Goal: Task Accomplishment & Management: Manage account settings

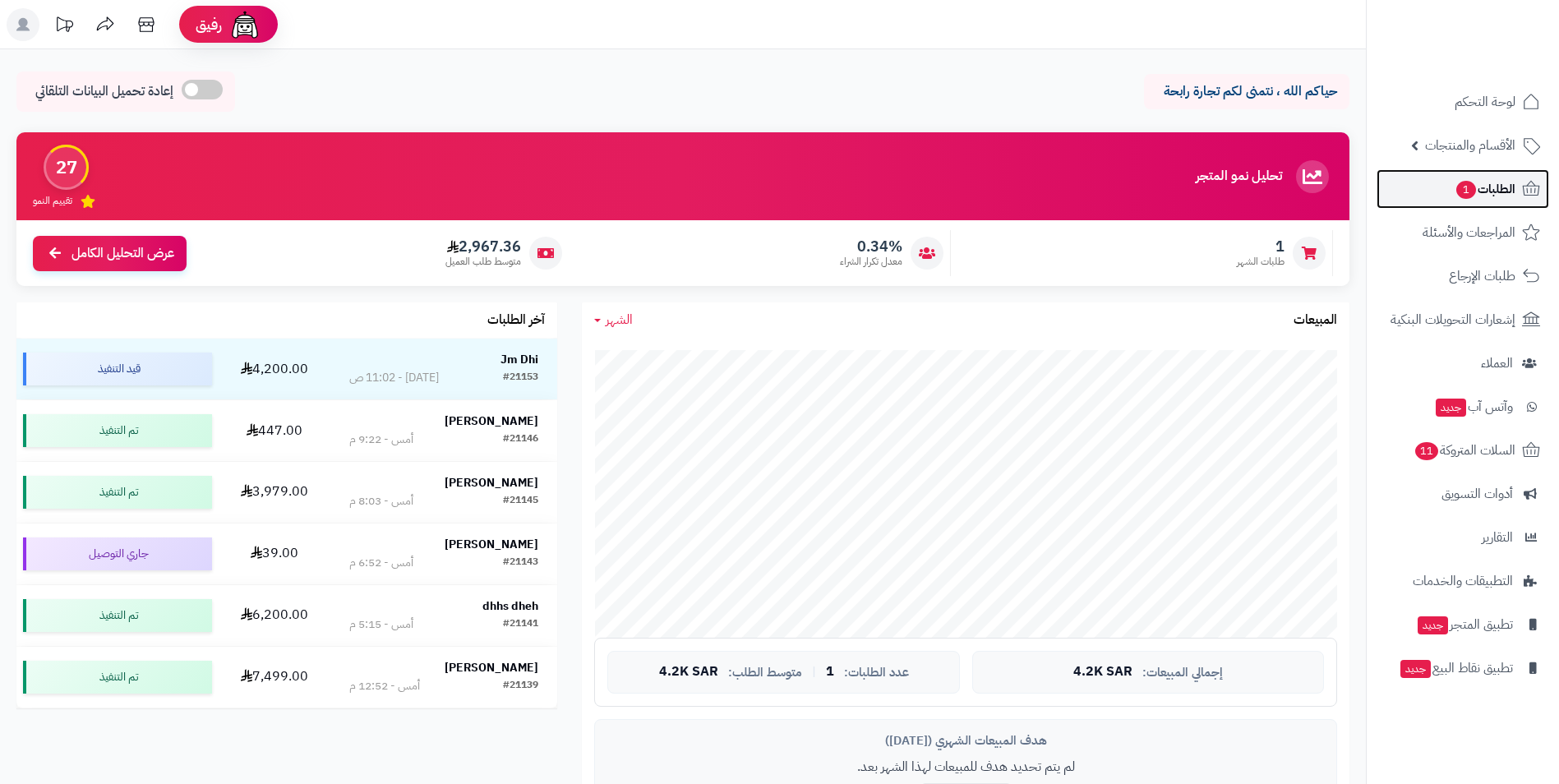
click at [1482, 188] on span "الطلبات 1" at bounding box center [1485, 189] width 61 height 23
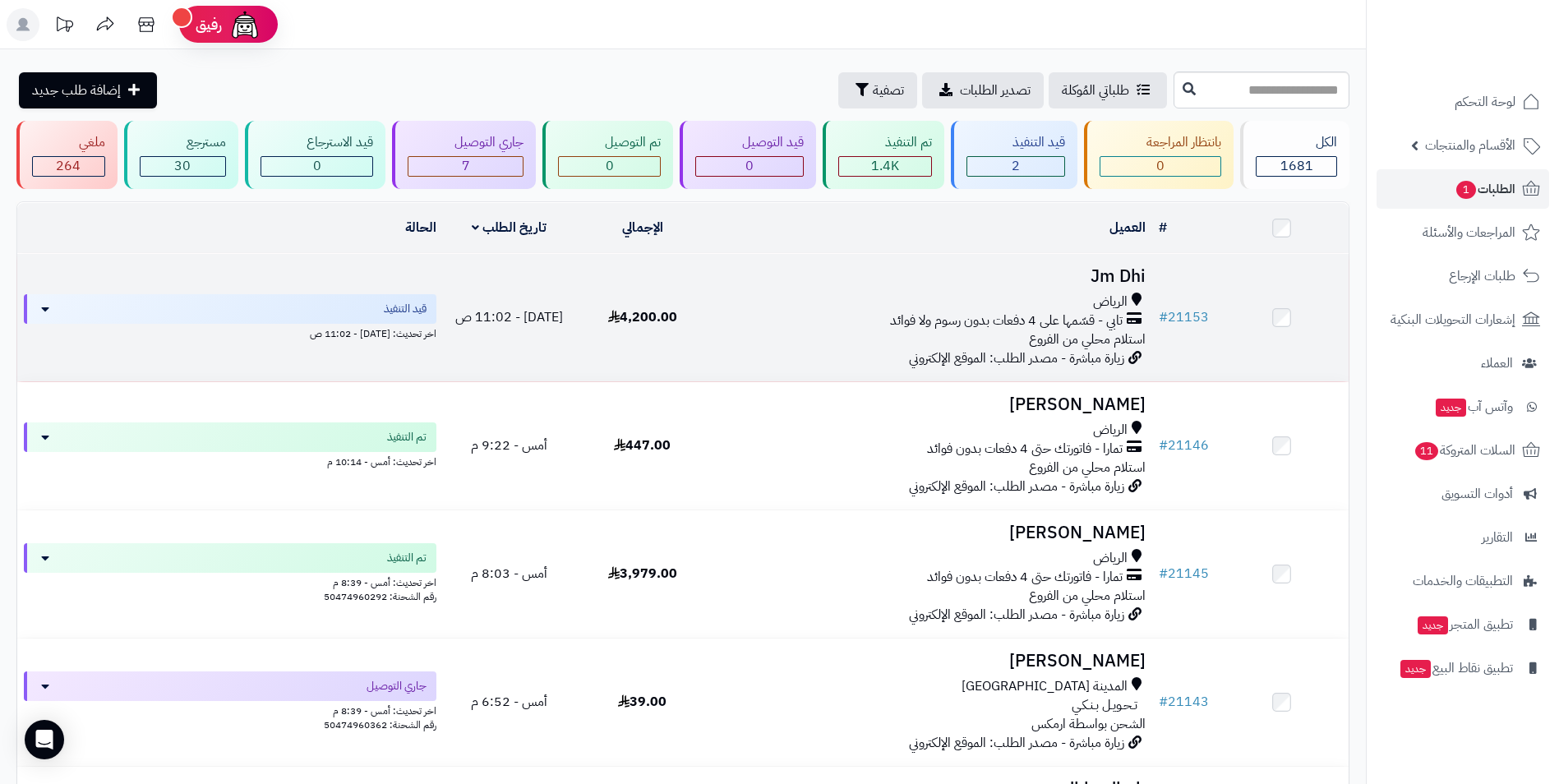
click at [798, 296] on div "الرياض" at bounding box center [930, 302] width 430 height 19
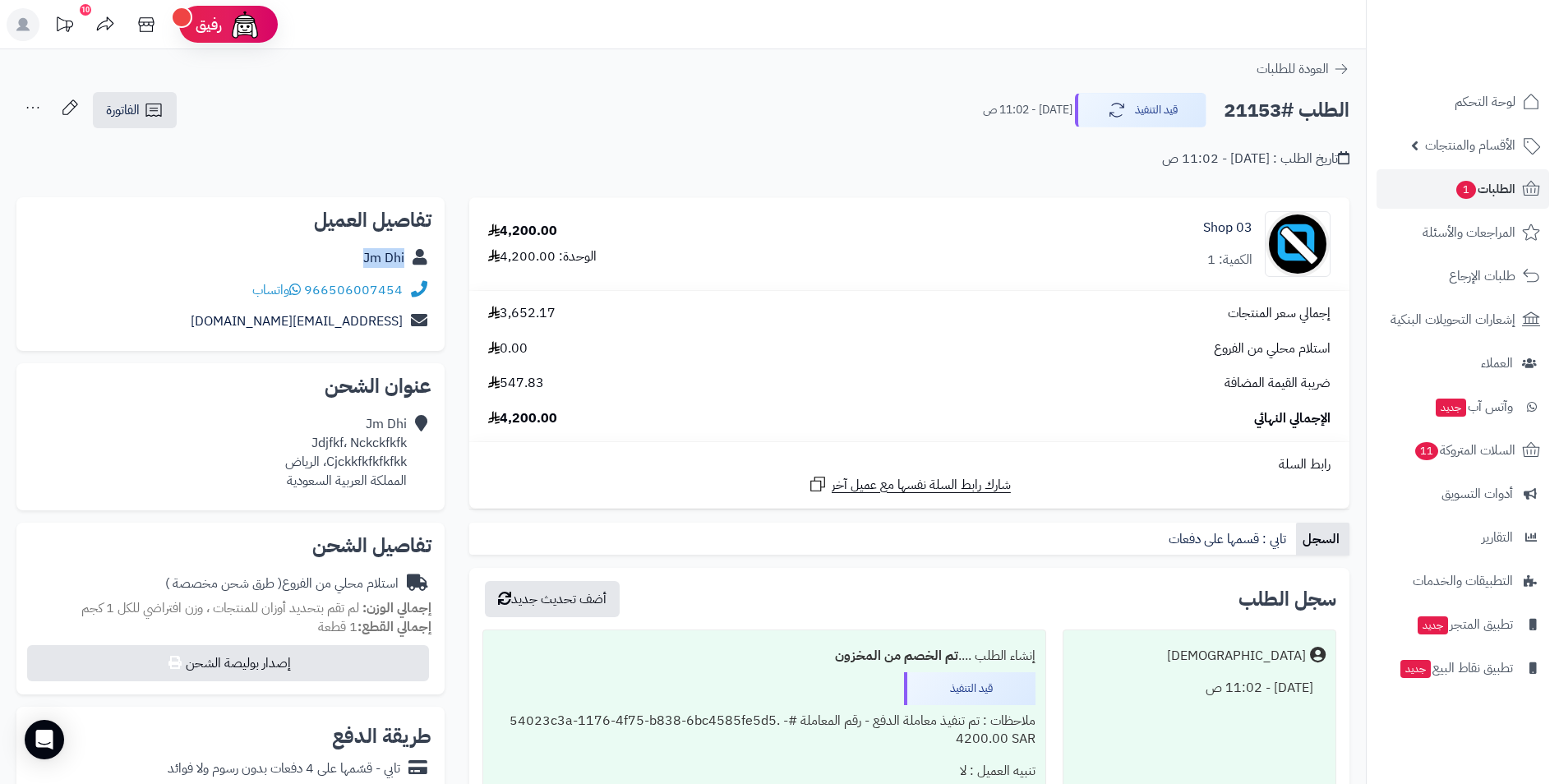
drag, startPoint x: 354, startPoint y: 258, endPoint x: 409, endPoint y: 265, distance: 55.4
click at [409, 265] on div "Jm Dhi" at bounding box center [230, 259] width 402 height 32
copy div "Jm Dhi"
click at [909, 297] on td "إجمالي سعر المنتجات 3,652.17 استلام محلي من الفروع 0.00 ضريبة القيمة المضافة 54…" at bounding box center [909, 366] width 880 height 151
